Goal: Transaction & Acquisition: Purchase product/service

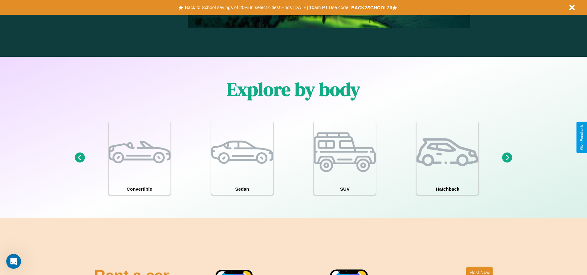
click at [508, 158] on icon at bounding box center [508, 157] width 10 height 10
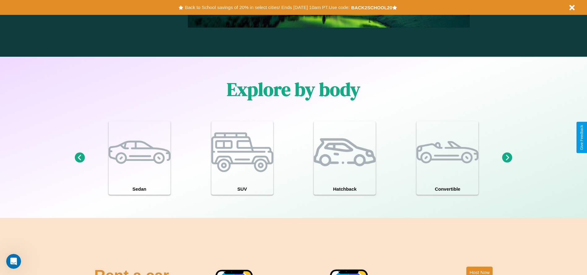
click at [508, 158] on icon at bounding box center [508, 157] width 10 height 10
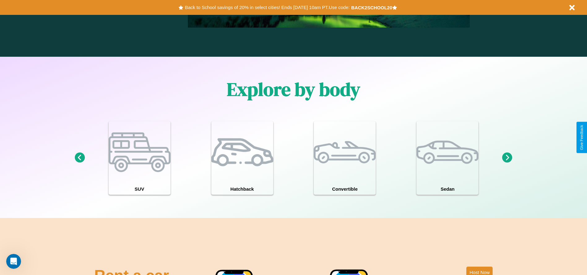
click at [508, 158] on icon at bounding box center [508, 157] width 10 height 10
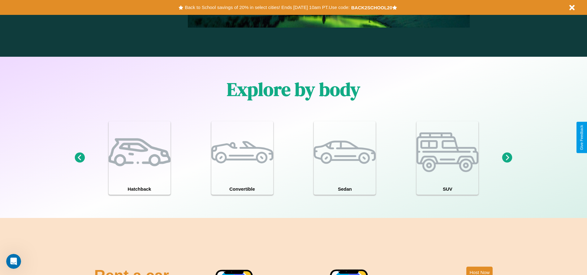
click at [508, 158] on icon at bounding box center [508, 157] width 10 height 10
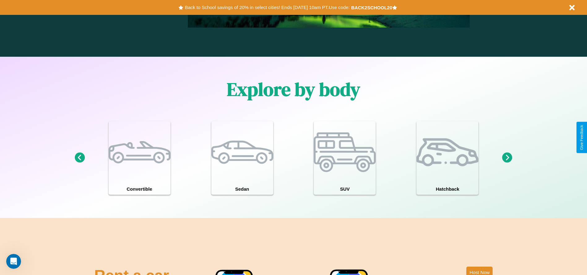
click at [508, 158] on icon at bounding box center [508, 157] width 10 height 10
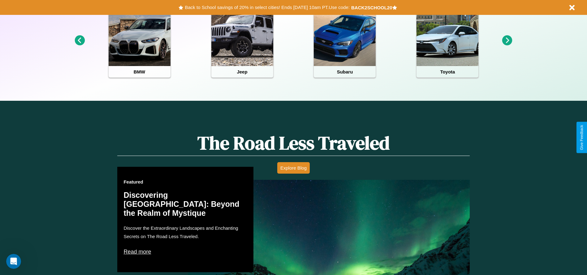
scroll to position [129, 0]
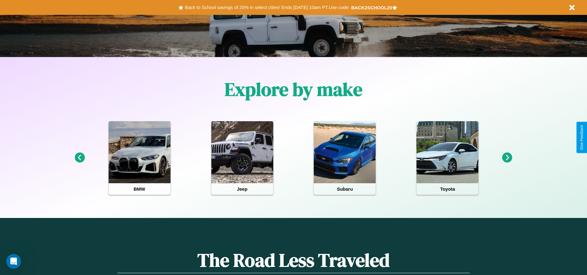
click at [508, 158] on icon at bounding box center [508, 157] width 10 height 10
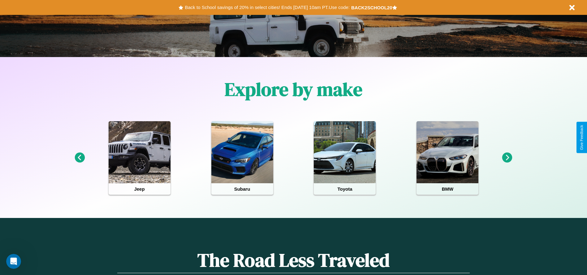
click at [80, 158] on icon at bounding box center [80, 157] width 10 height 10
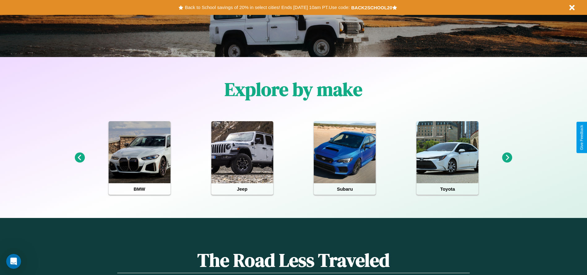
click at [508, 158] on icon at bounding box center [508, 157] width 10 height 10
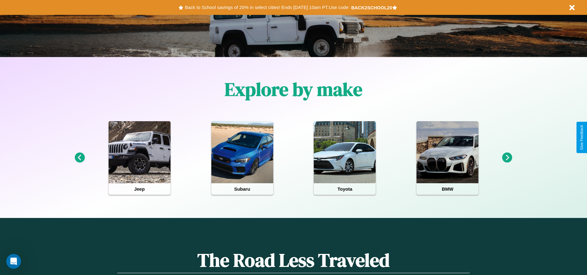
click at [508, 158] on icon at bounding box center [508, 157] width 10 height 10
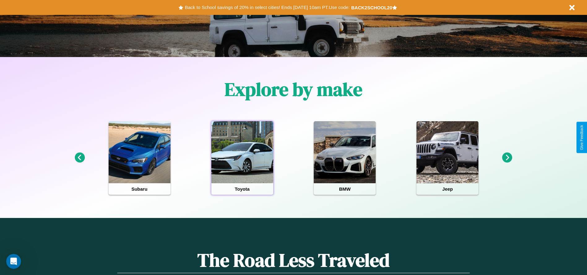
click at [242, 158] on div at bounding box center [243, 152] width 62 height 62
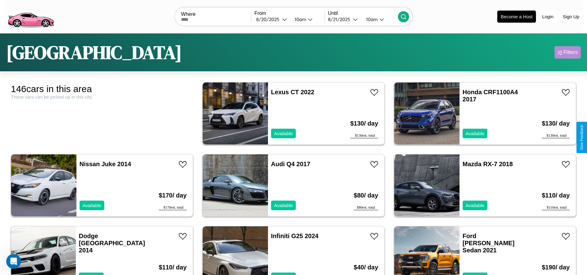
click at [568, 52] on div "Filters" at bounding box center [571, 52] width 14 height 6
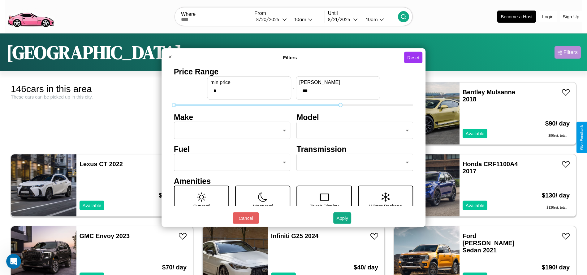
type input "***"
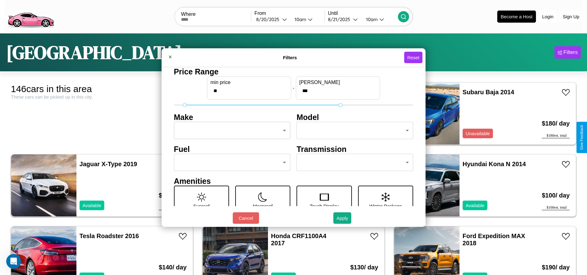
type input "**"
click at [230, 130] on body "CarGo Where From [DATE] 10am Until [DATE] 10am Become a Host Login Sign Up Toky…" at bounding box center [293, 156] width 587 height 313
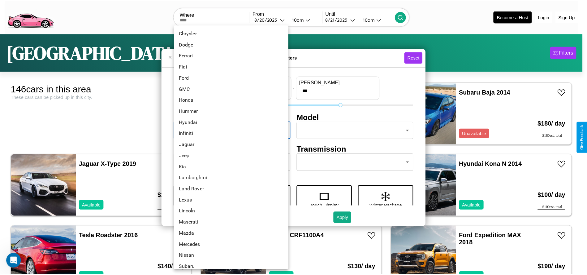
scroll to position [161, 0]
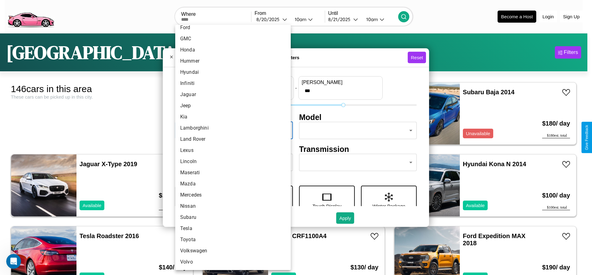
click at [231, 161] on li "Lincoln" at bounding box center [233, 161] width 116 height 11
type input "*******"
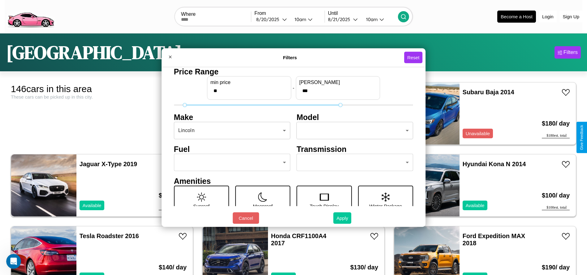
click at [343, 218] on button "Apply" at bounding box center [343, 217] width 18 height 11
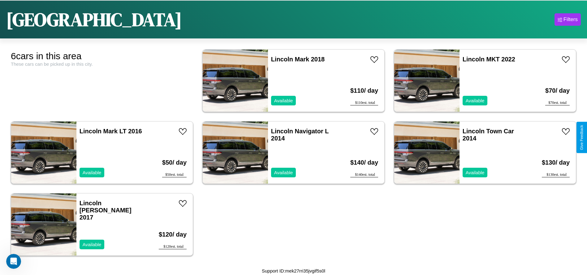
scroll to position [0, 0]
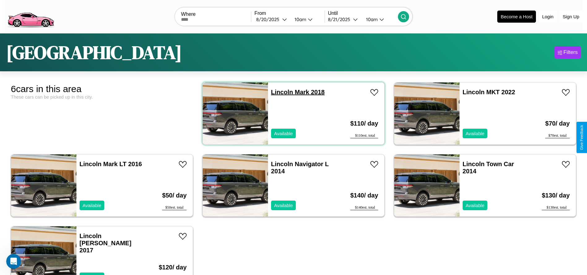
click at [280, 92] on link "Lincoln Mark 2018" at bounding box center [298, 92] width 54 height 7
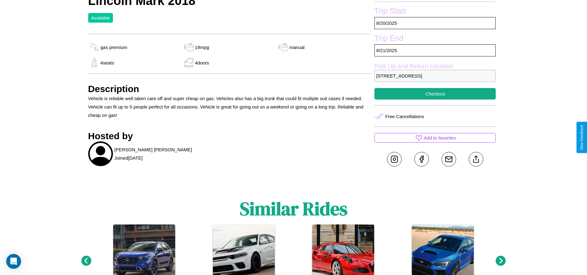
scroll to position [242, 0]
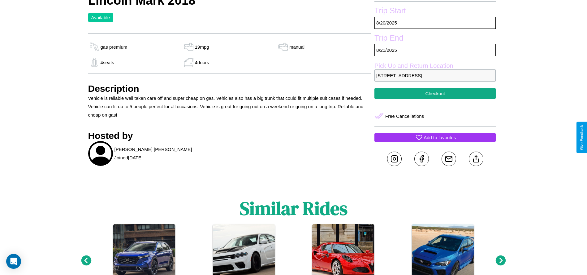
click at [435, 137] on p "Add to favorites" at bounding box center [440, 137] width 32 height 8
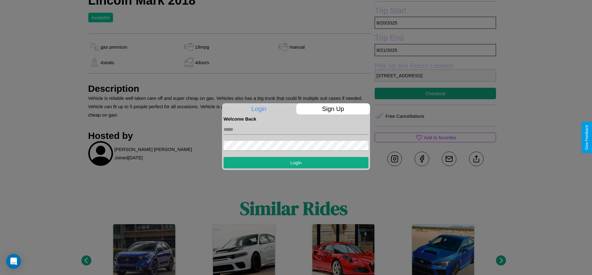
click at [333, 109] on p "Sign Up" at bounding box center [333, 108] width 74 height 11
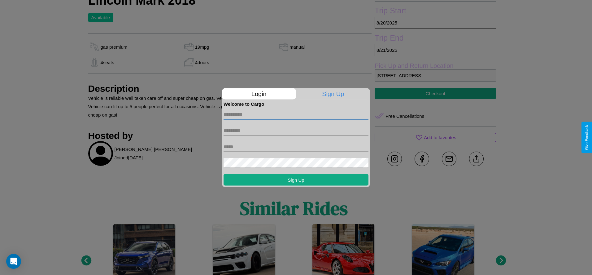
click at [296, 114] on input "text" at bounding box center [296, 114] width 145 height 10
type input "******"
click at [296, 130] on input "text" at bounding box center [296, 130] width 145 height 10
type input "*****"
click at [296, 146] on input "text" at bounding box center [296, 147] width 145 height 10
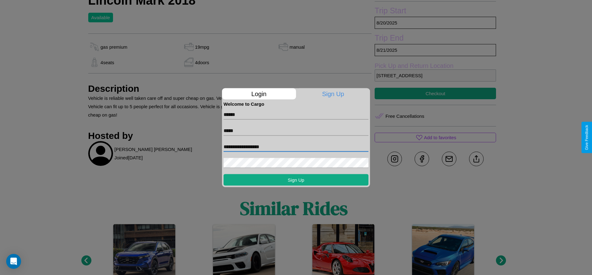
type input "**********"
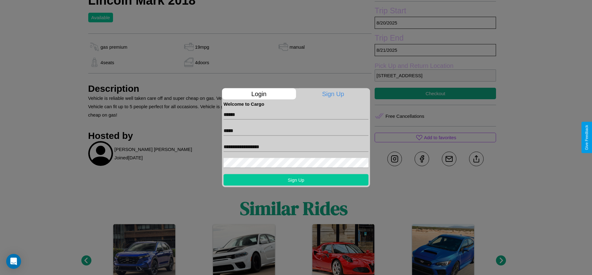
click at [296, 179] on button "Sign Up" at bounding box center [296, 179] width 145 height 11
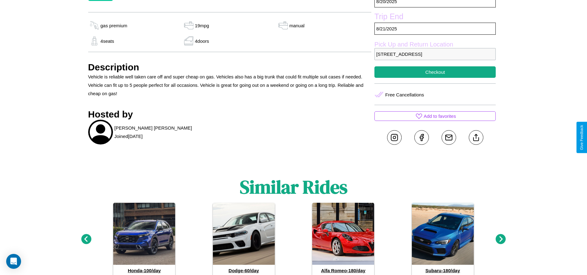
scroll to position [198, 0]
